Goal: Task Accomplishment & Management: Use online tool/utility

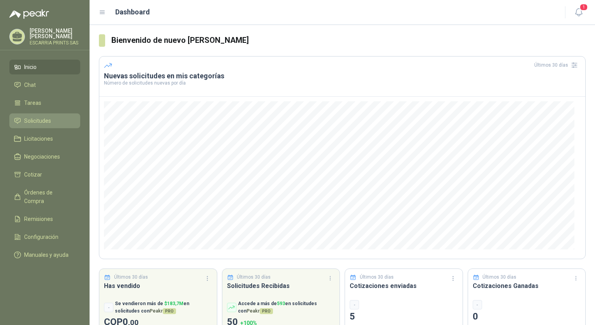
click at [39, 120] on span "Solicitudes" at bounding box center [37, 120] width 27 height 9
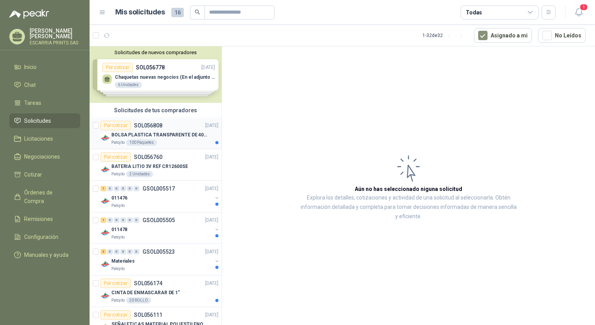
click at [134, 131] on p "BOLSA PLASTICA TRANSPARENTE DE 40*60 CMS" at bounding box center [159, 134] width 97 height 7
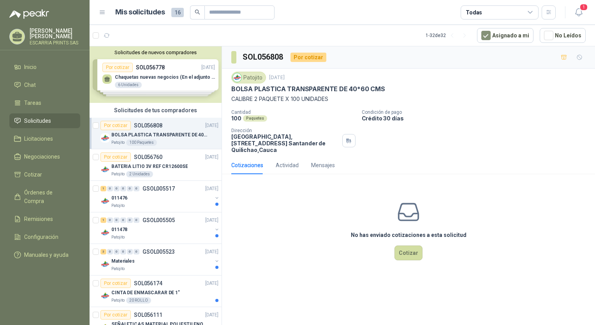
click at [280, 225] on div "No has enviado cotizaciones a esta solicitud Cotizar" at bounding box center [408, 229] width 373 height 99
click at [264, 281] on div "SOL056808 Por cotizar Patojito 19 sept, 2025 BOLSA PLASTICA TRANSPARENTE DE 40*…" at bounding box center [408, 186] width 373 height 281
click at [405, 254] on button "Cotizar" at bounding box center [408, 252] width 28 height 15
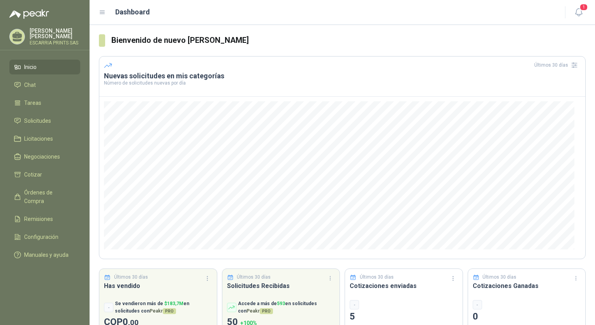
click at [44, 127] on ul "Inicio Chat Tareas Solicitudes Licitaciones Negociaciones Cotizar Órdenes de Co…" at bounding box center [45, 163] width 90 height 206
click at [46, 122] on span "Solicitudes" at bounding box center [37, 120] width 27 height 9
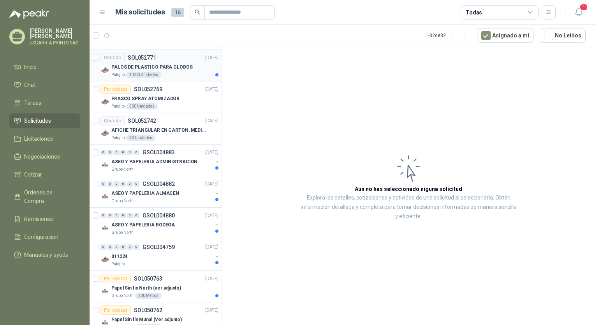
scroll to position [808, 0]
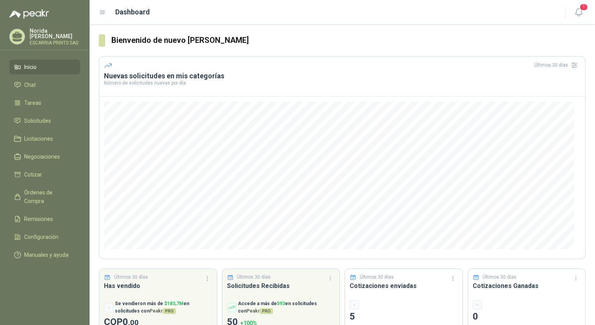
scroll to position [26, 0]
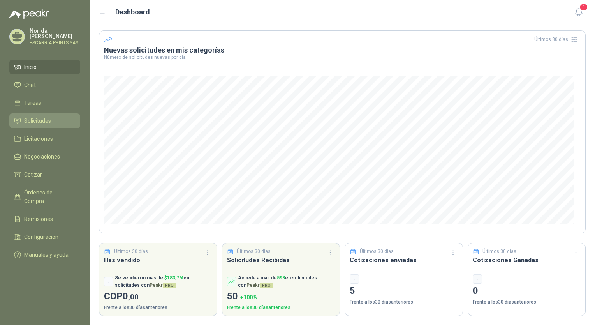
click at [57, 120] on li "Solicitudes" at bounding box center [45, 120] width 62 height 9
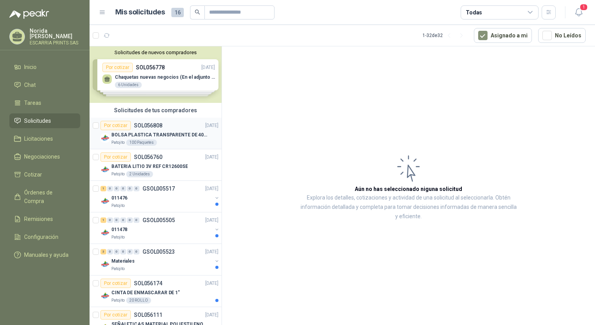
click at [144, 132] on p "BOLSA PLASTICA TRANSPARENTE DE 40*60 CMS" at bounding box center [159, 134] width 97 height 7
